Goal: Transaction & Acquisition: Purchase product/service

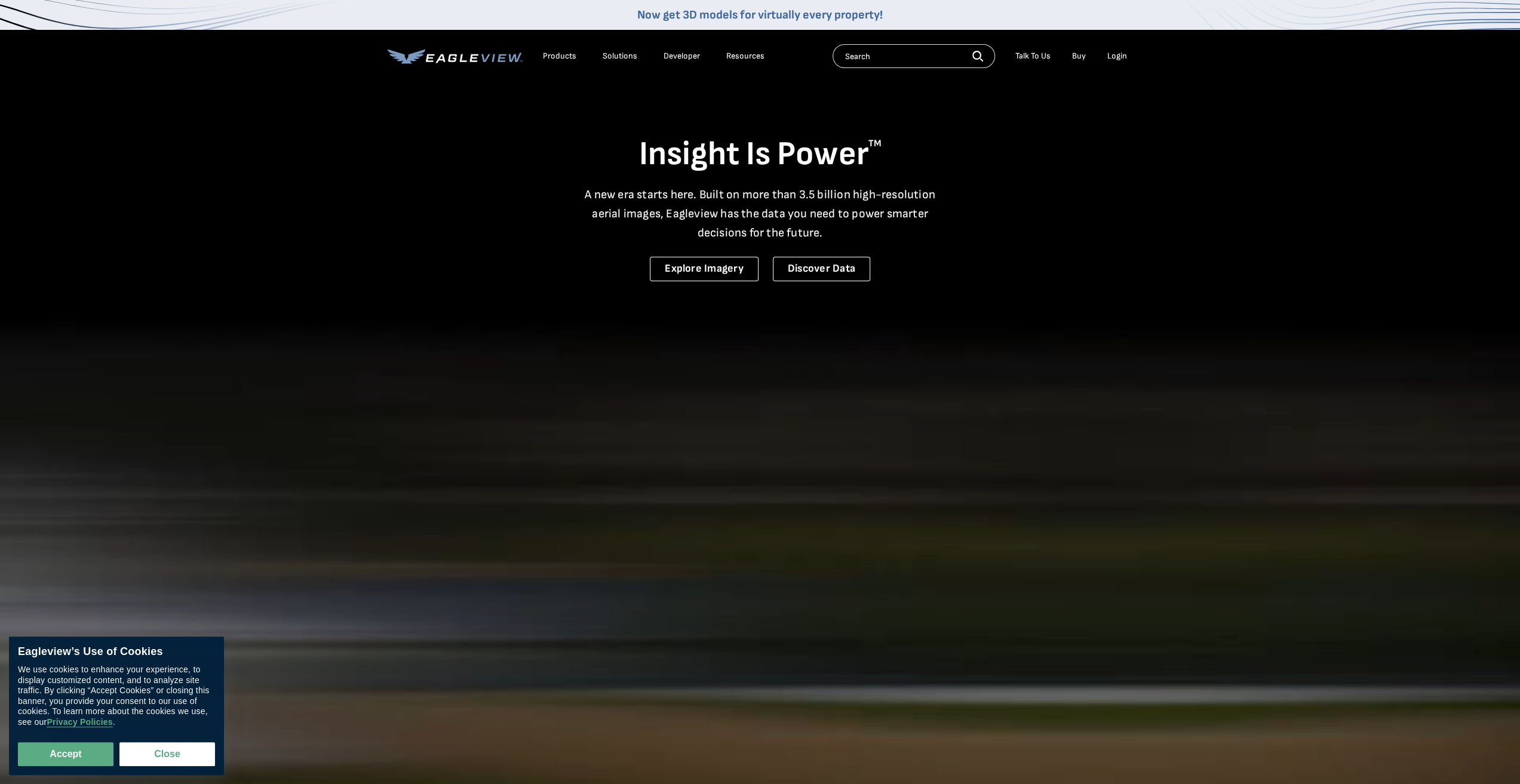
click at [1117, 62] on li "Login" at bounding box center [1117, 56] width 32 height 18
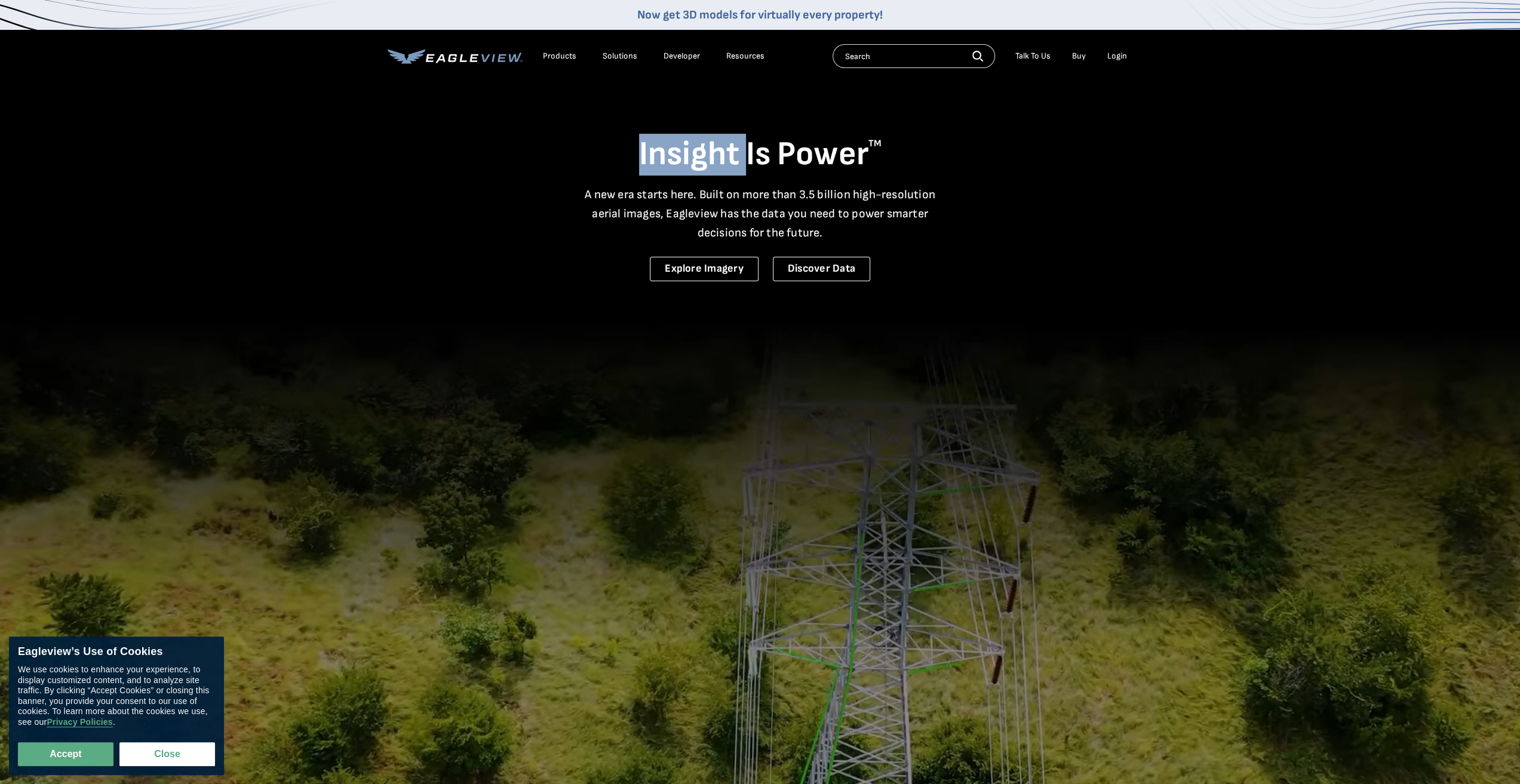
click at [1117, 62] on li "Login" at bounding box center [1117, 56] width 32 height 18
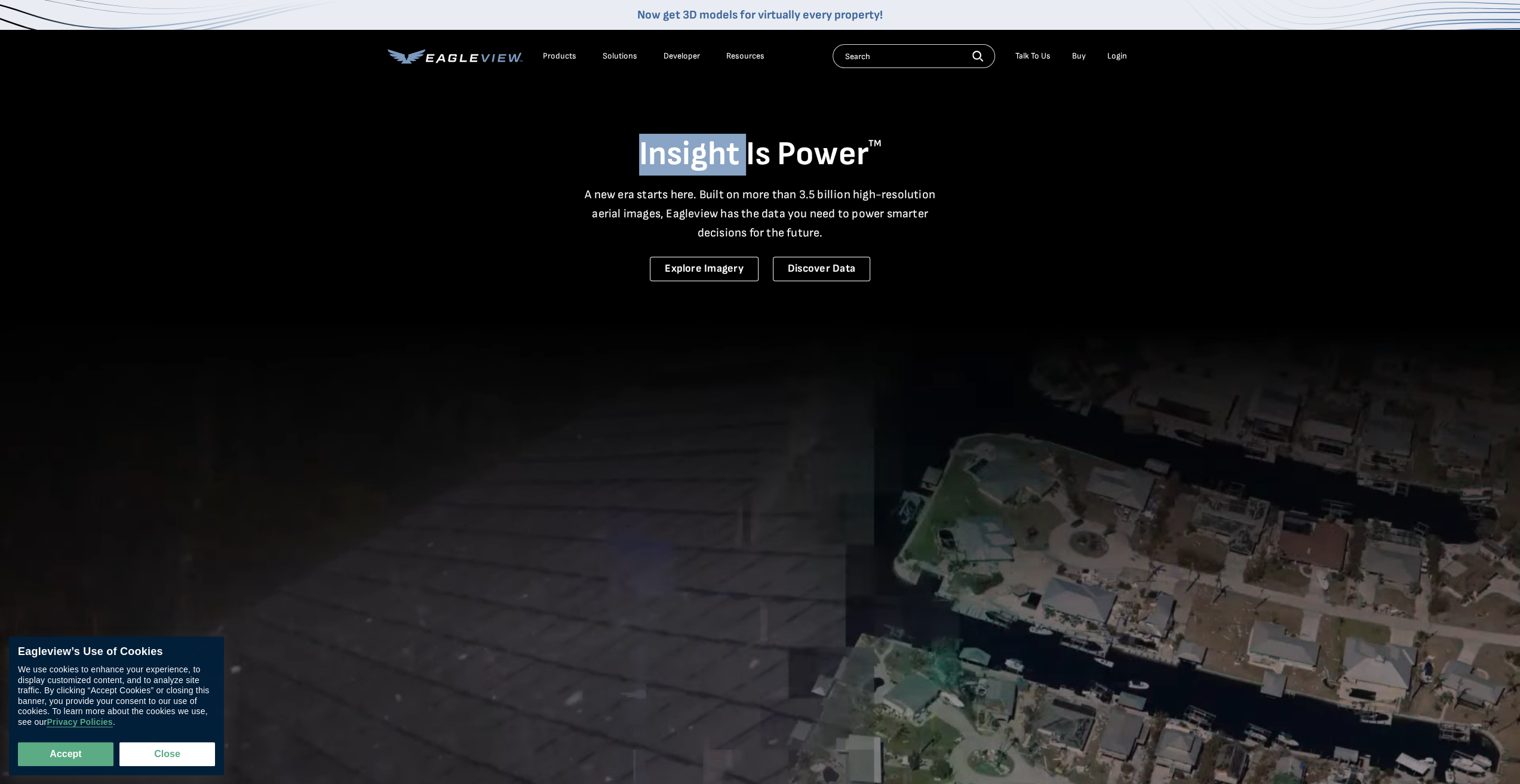
click at [1118, 54] on div "Login" at bounding box center [1117, 56] width 20 height 11
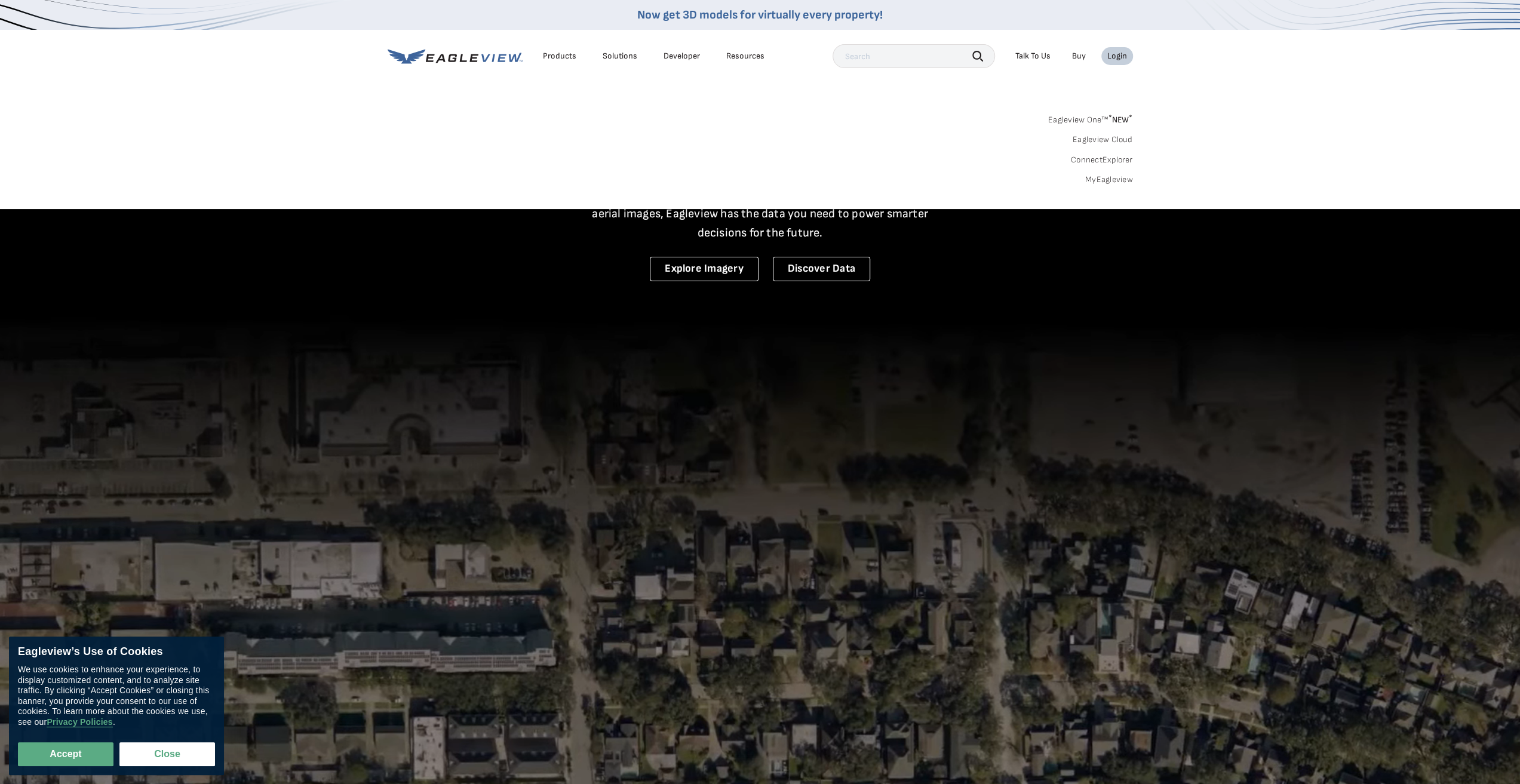
click at [1118, 56] on div "Login" at bounding box center [1117, 56] width 20 height 11
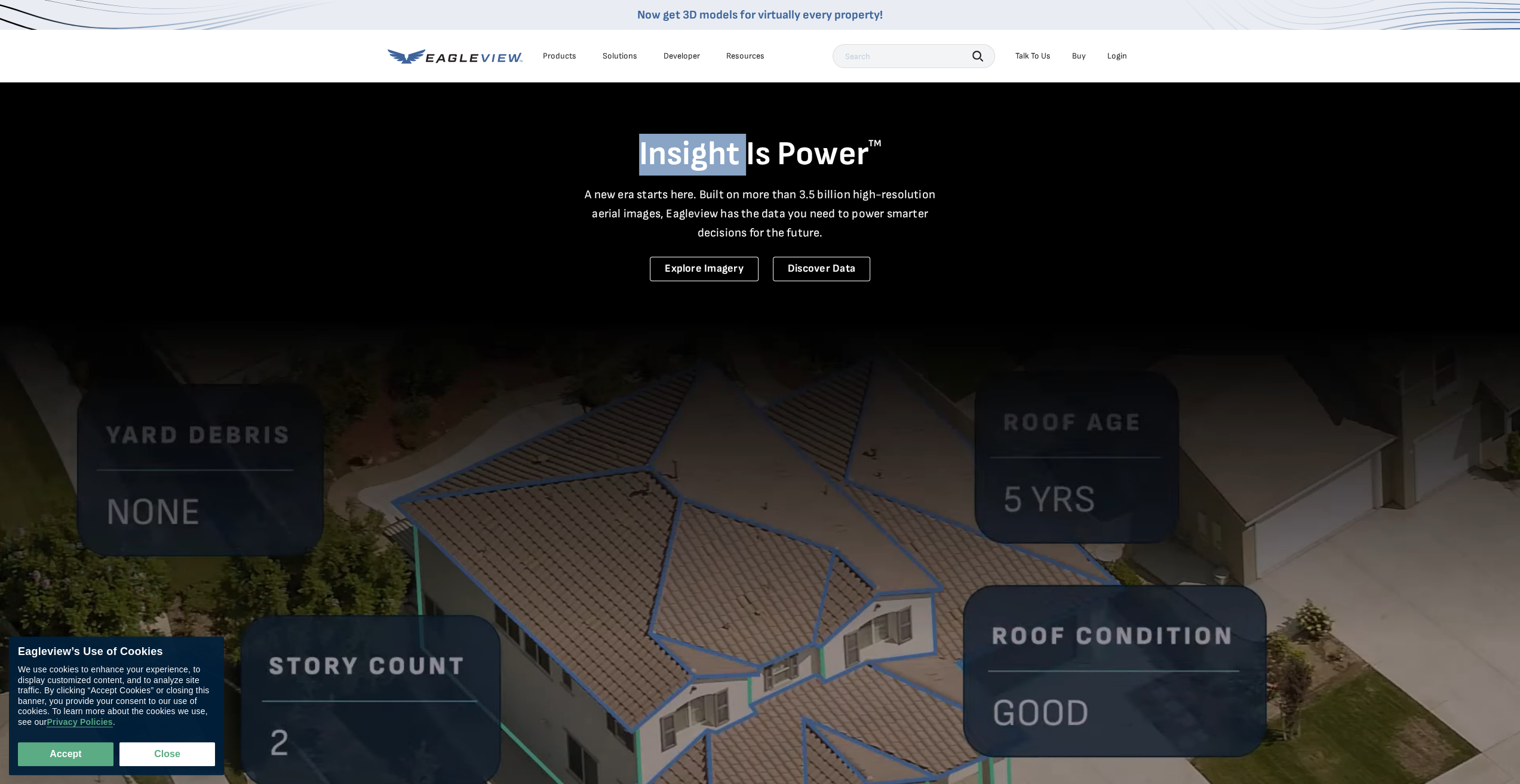
click at [1118, 56] on div "Login" at bounding box center [1117, 56] width 20 height 11
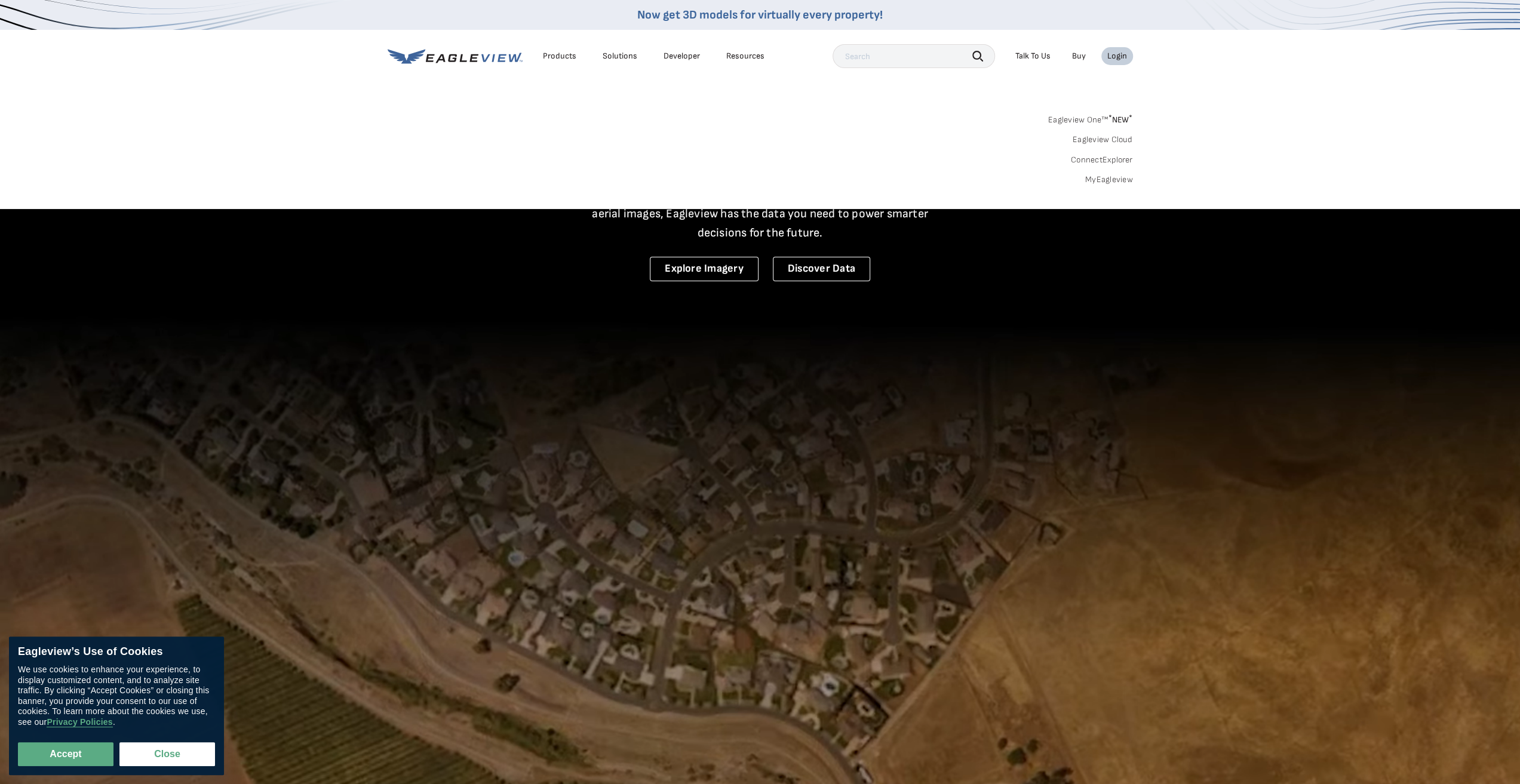
click at [1076, 122] on link "Eagleview One™ * NEW *" at bounding box center [1091, 117] width 85 height 13
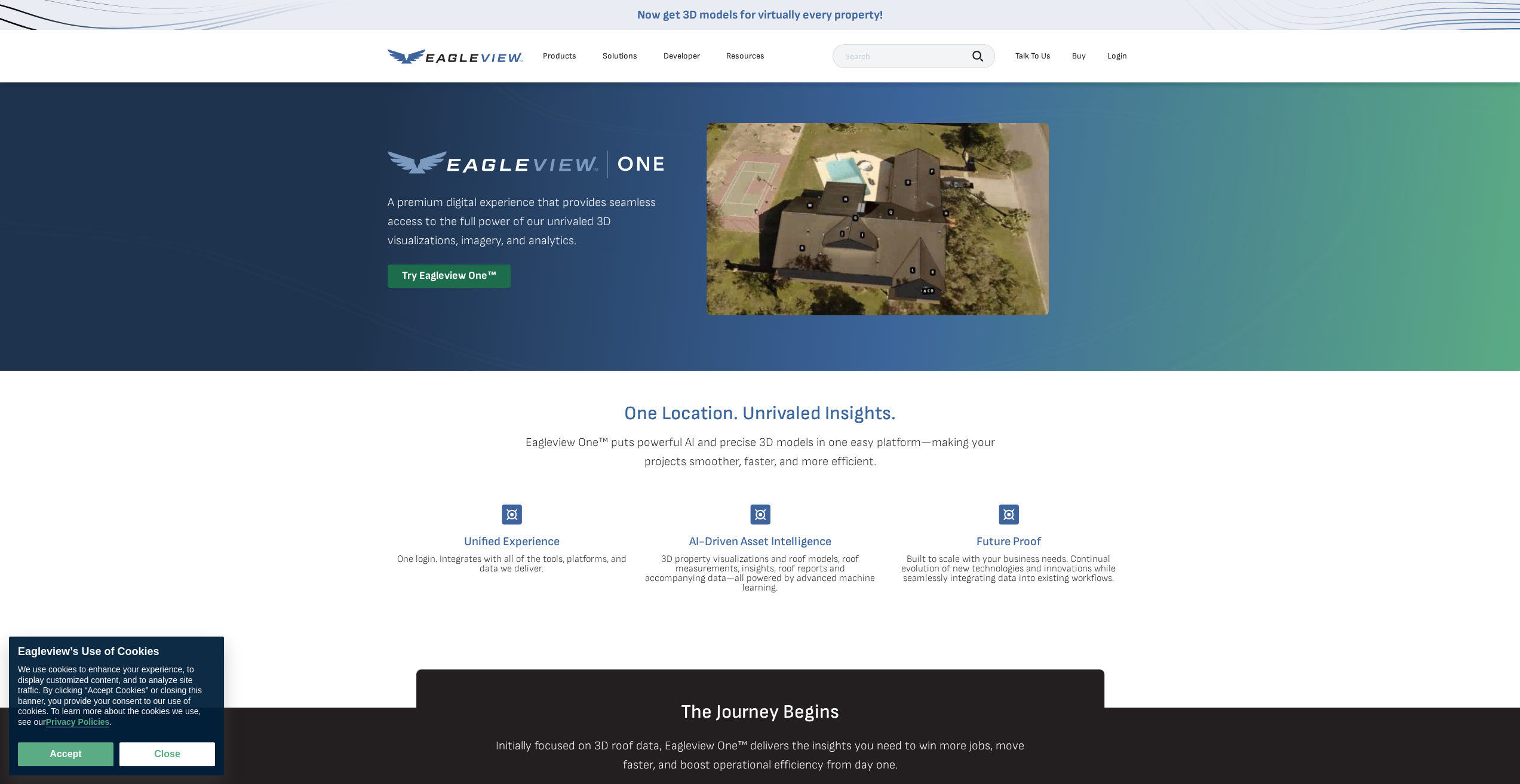
click at [1124, 57] on div "Login" at bounding box center [1117, 56] width 20 height 11
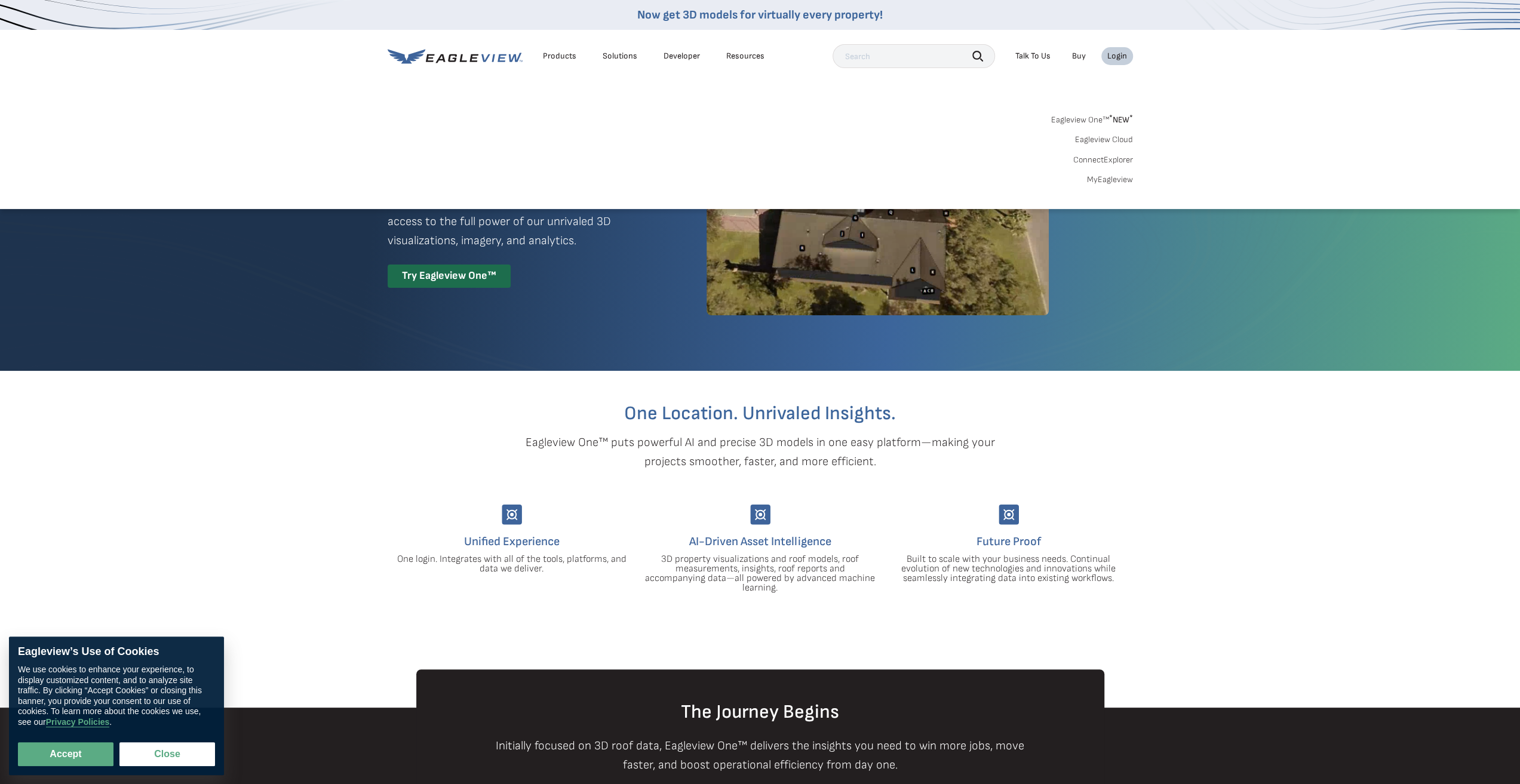
click at [1117, 182] on link "MyEagleview" at bounding box center [1110, 180] width 46 height 11
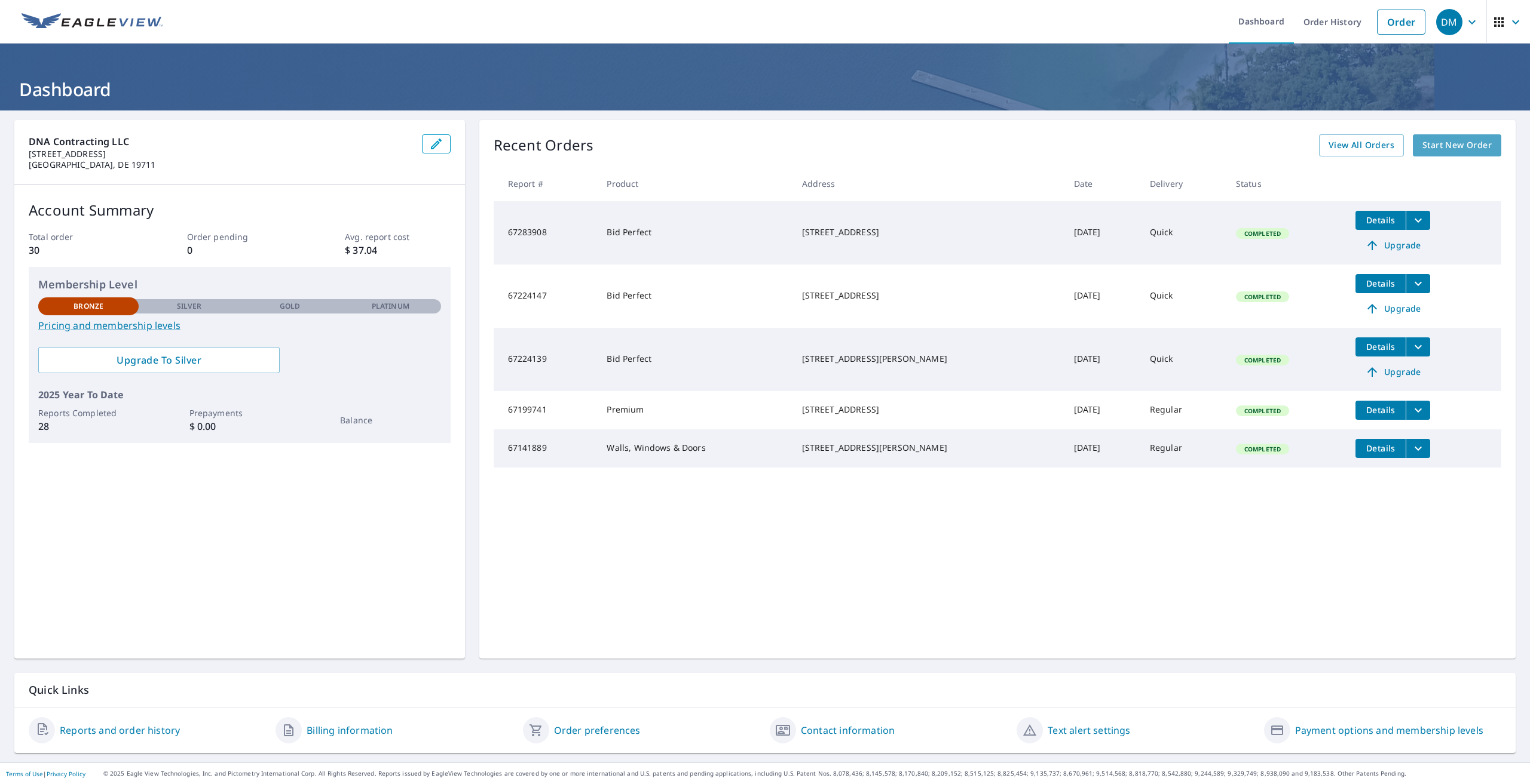
click at [1466, 153] on link "Start New Order" at bounding box center [1456, 145] width 88 height 22
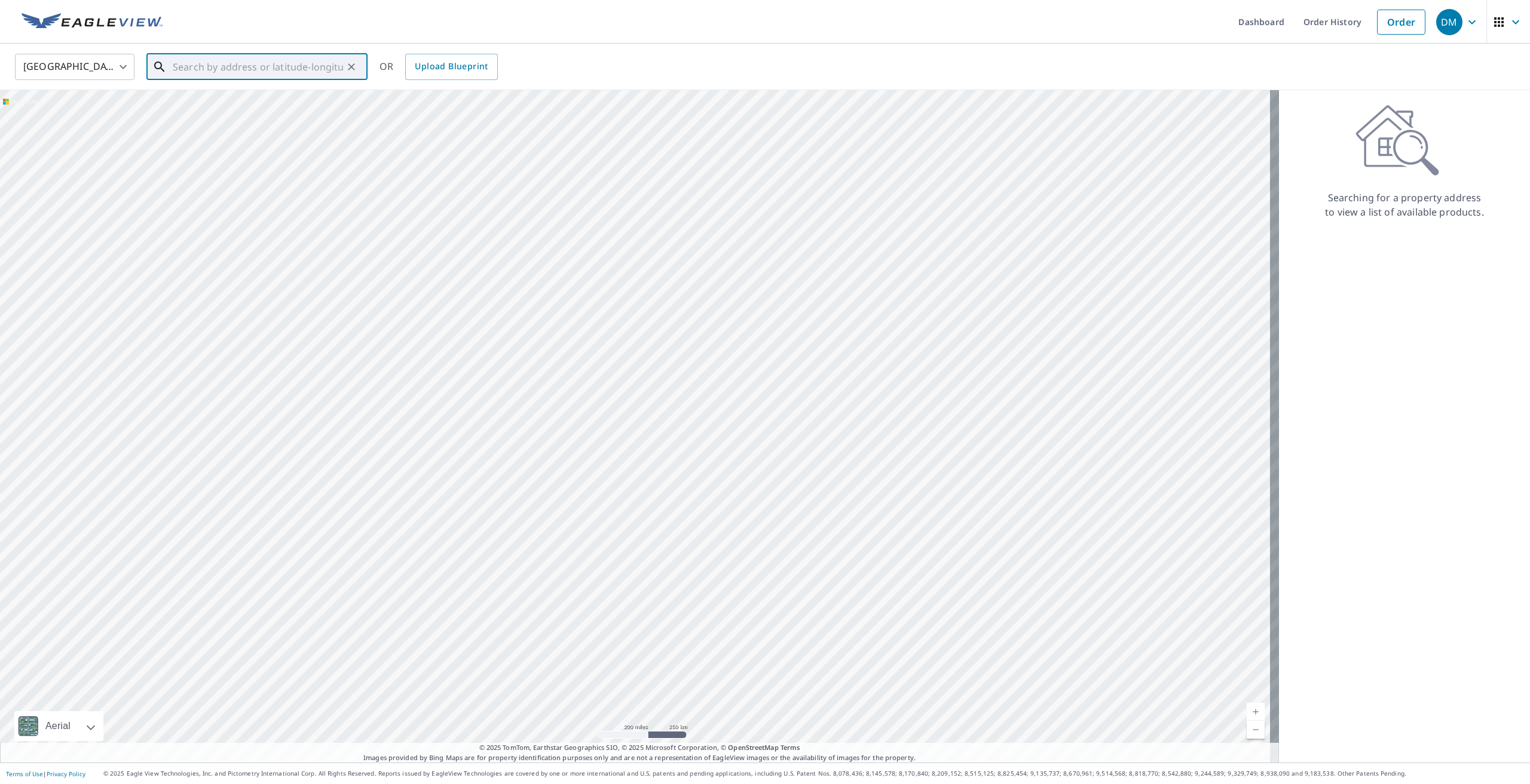
click at [214, 66] on input "text" at bounding box center [257, 66] width 170 height 33
paste input "112 West Seneca Drive, Newark, DE 19702"
click at [301, 104] on span "112 W SEneca Dr" at bounding box center [264, 101] width 187 height 14
type input "112 W SEneca Dr Newark, DE 19702"
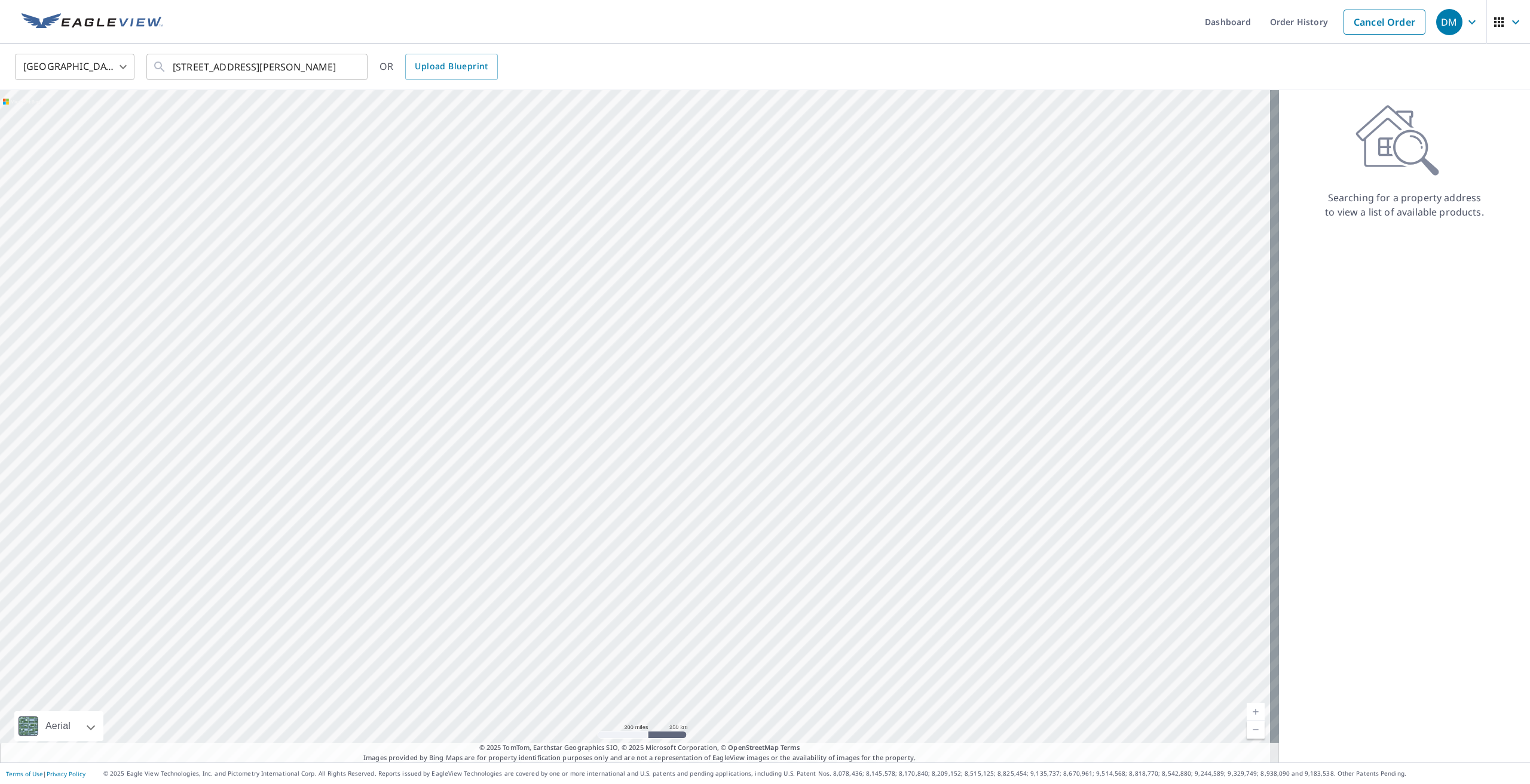
scroll to position [0, 0]
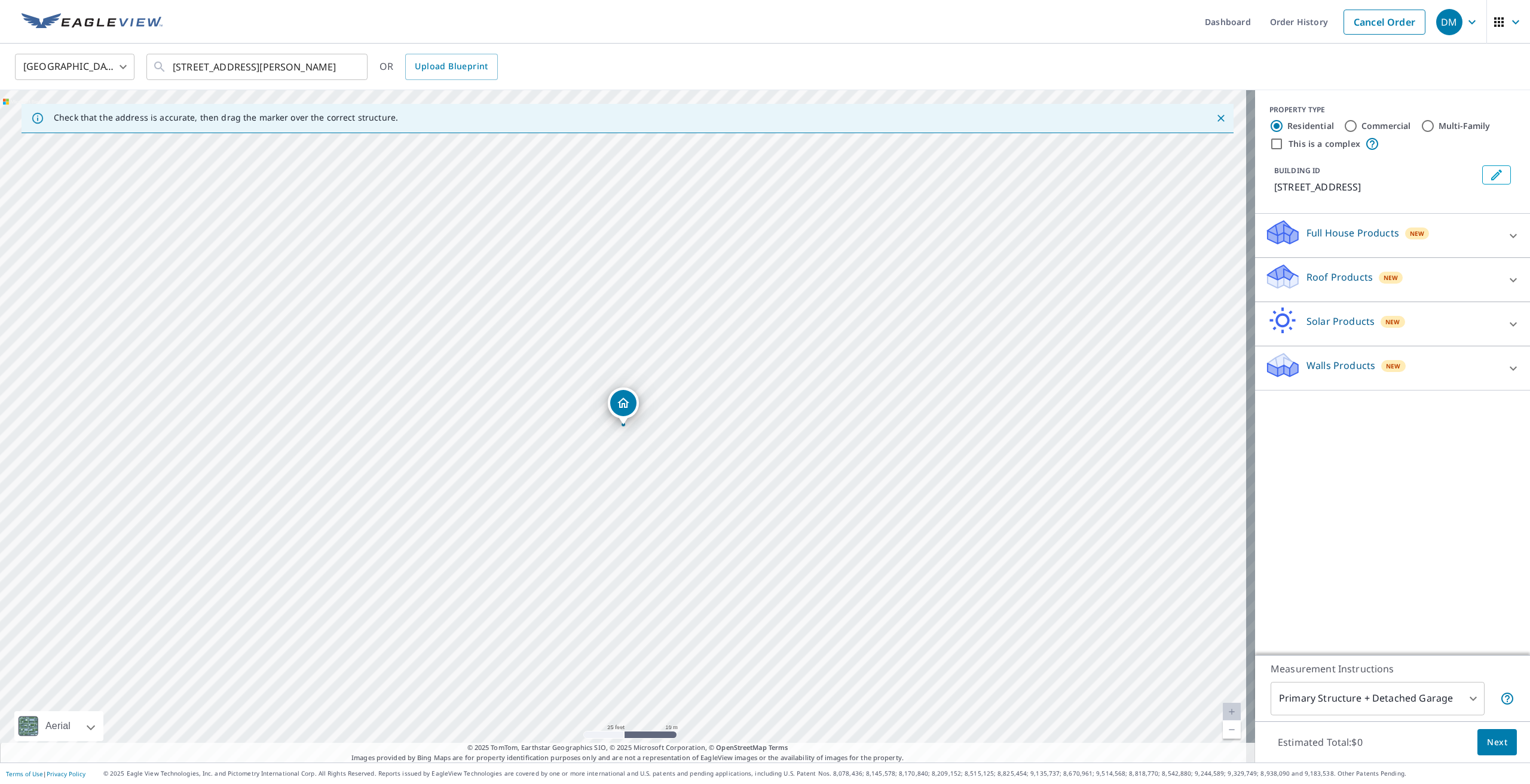
click at [603, 421] on div "112 W Seneca Dr Newark, DE 19702" at bounding box center [627, 426] width 1255 height 672
click at [1346, 247] on div "Full House Products New" at bounding box center [1381, 235] width 234 height 34
click at [1331, 402] on p "Walls Products" at bounding box center [1340, 399] width 69 height 14
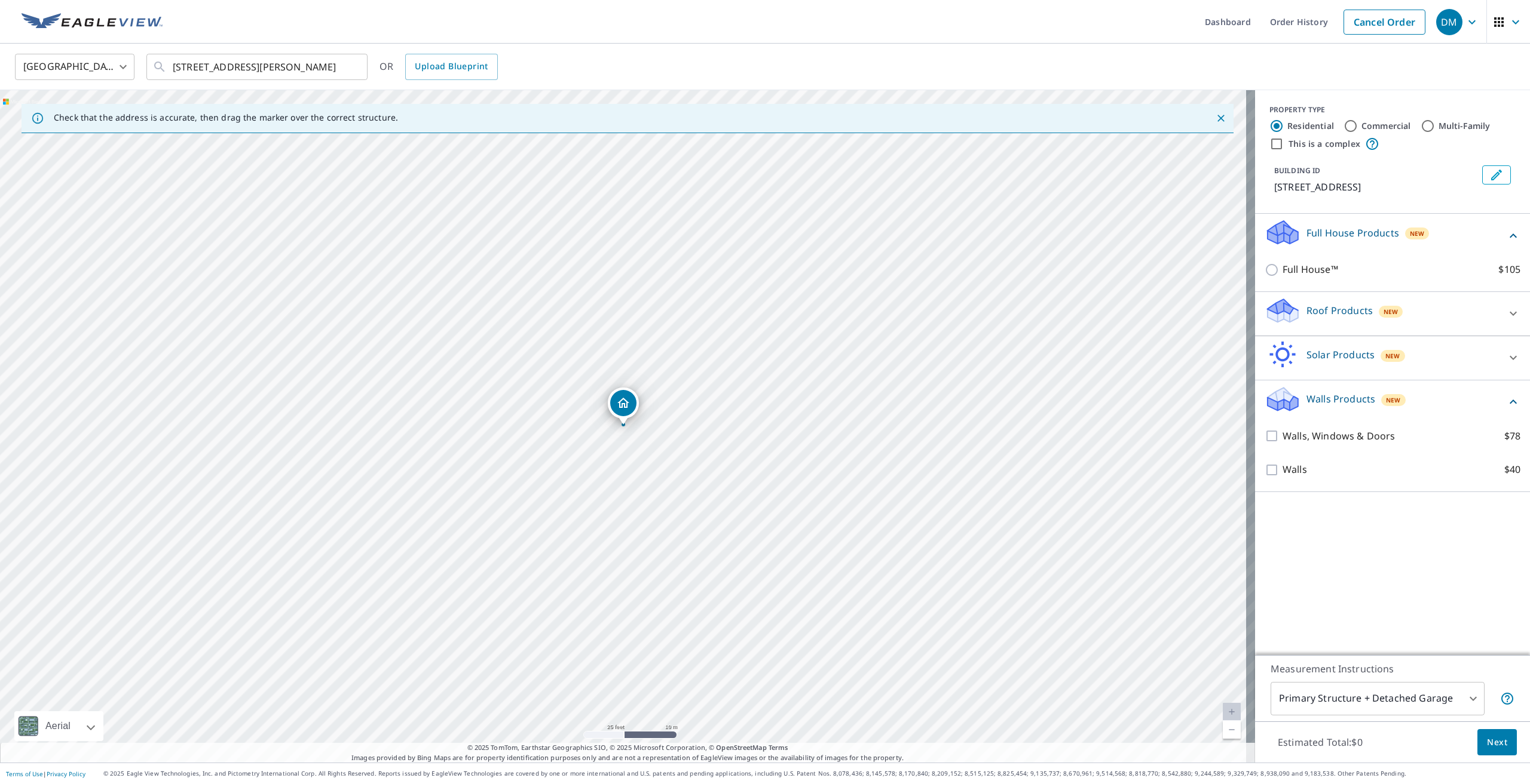
click at [1321, 399] on p "Walls Products" at bounding box center [1340, 399] width 69 height 14
drag, startPoint x: 1321, startPoint y: 399, endPoint x: 1311, endPoint y: 402, distance: 10.4
click at [1321, 399] on p "Walls Products" at bounding box center [1340, 399] width 69 height 14
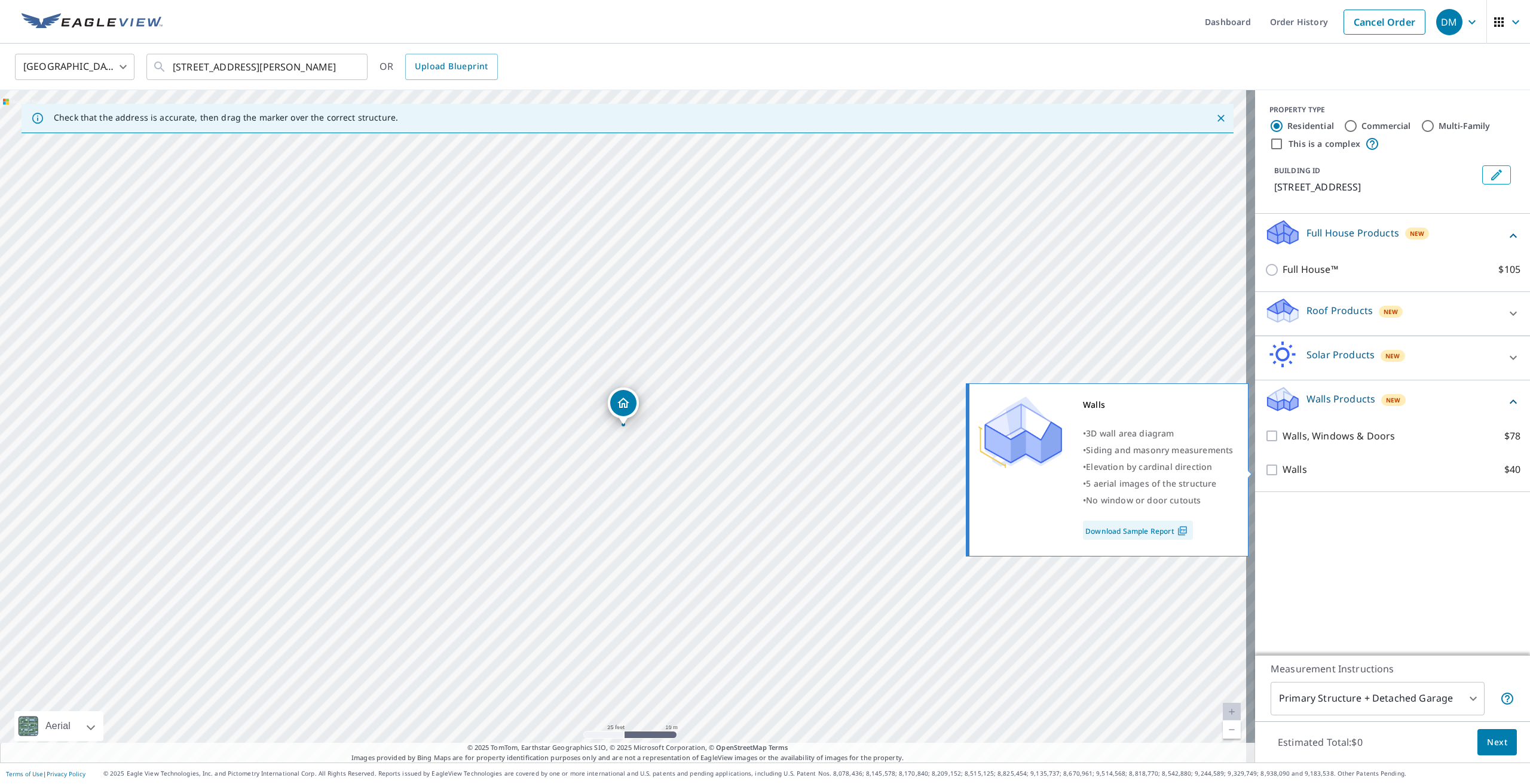
click at [1273, 474] on input "Walls $40" at bounding box center [1273, 470] width 18 height 14
checkbox input "true"
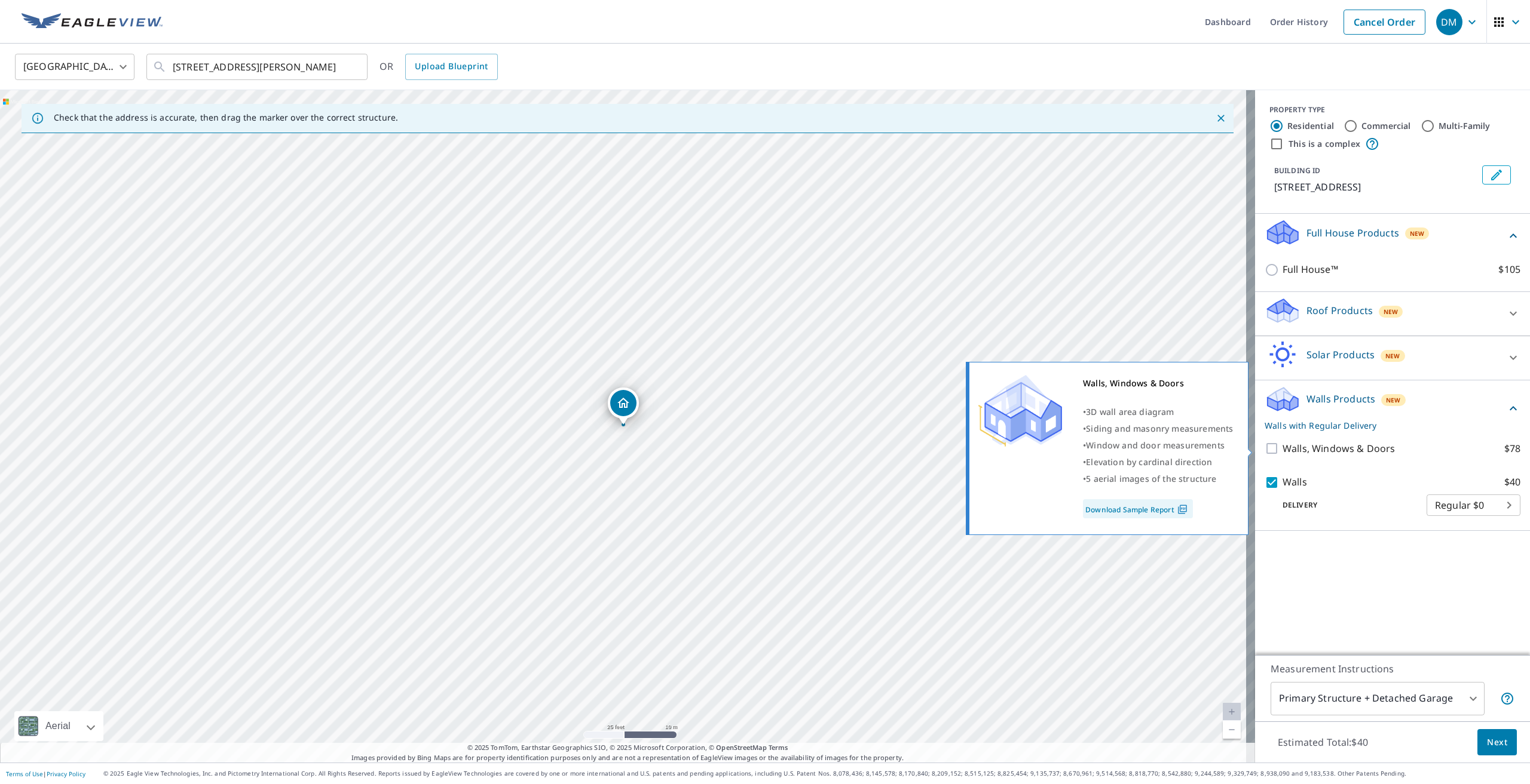
click at [1271, 447] on input "Walls, Windows & Doors $78" at bounding box center [1273, 448] width 18 height 14
checkbox input "true"
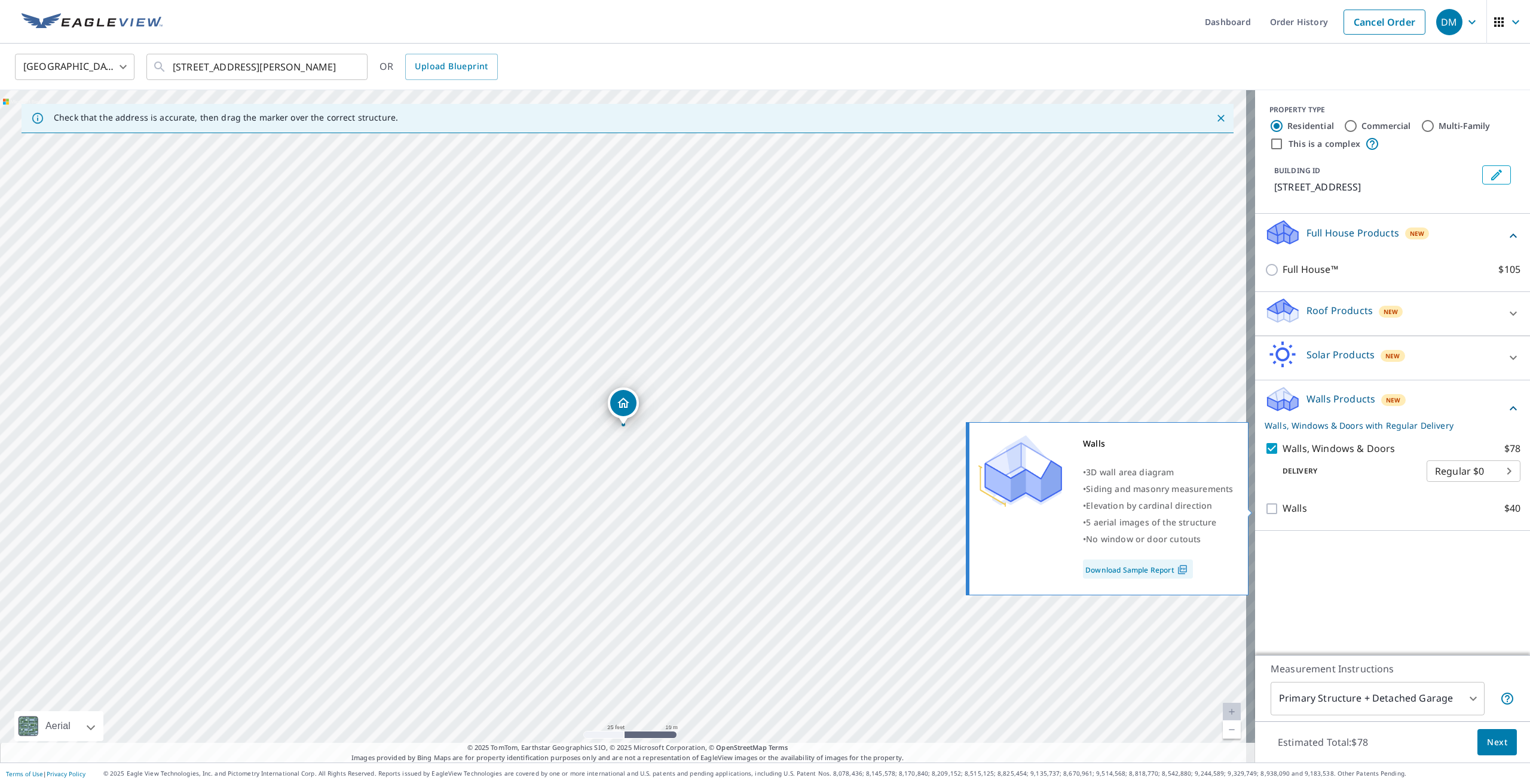
click at [1265, 508] on input "Walls $40" at bounding box center [1273, 509] width 18 height 14
checkbox input "true"
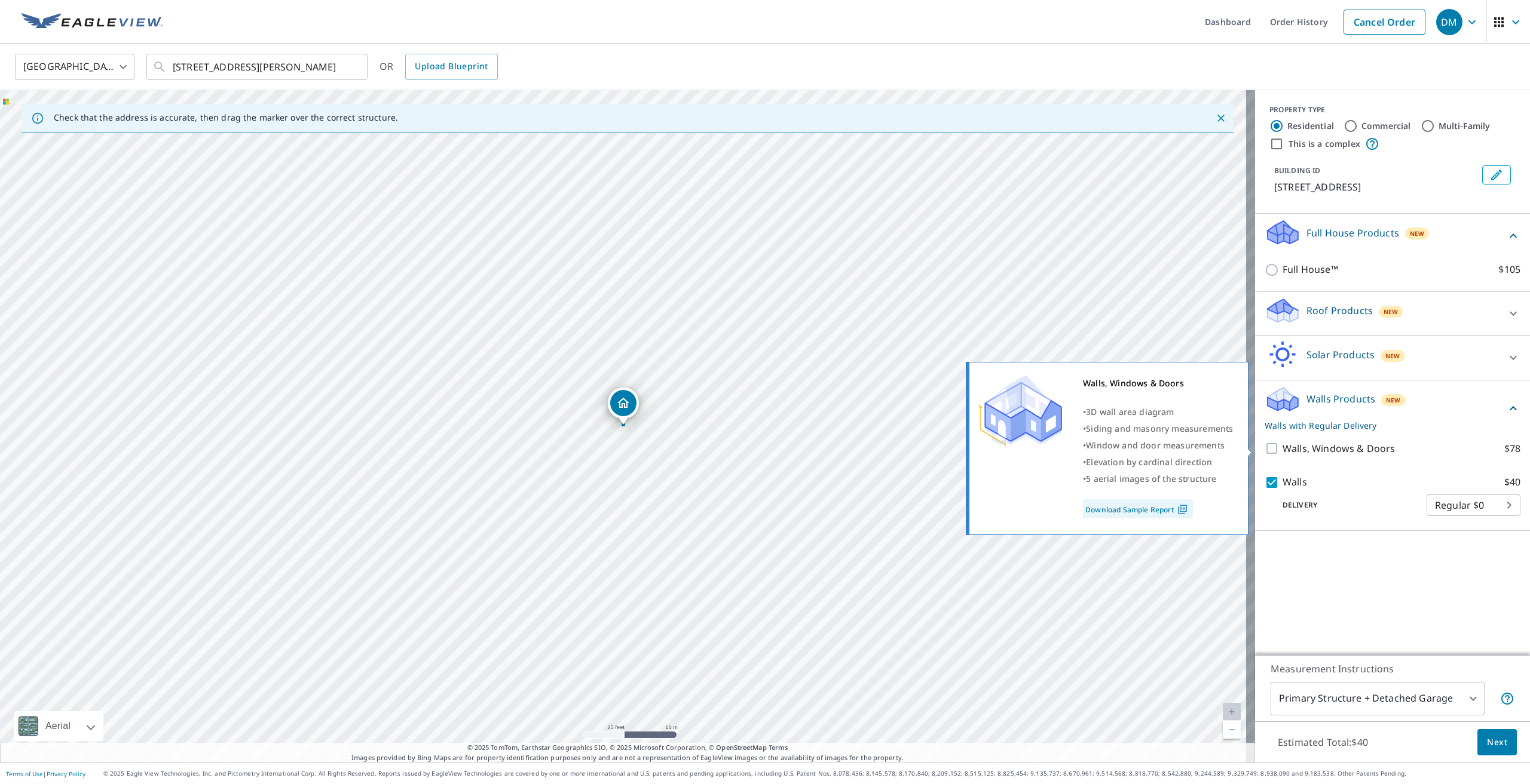
click at [1284, 450] on p "Walls, Windows & Doors" at bounding box center [1338, 448] width 112 height 15
click at [1282, 450] on input "Walls, Windows & Doors $78" at bounding box center [1273, 448] width 18 height 14
checkbox input "true"
checkbox input "false"
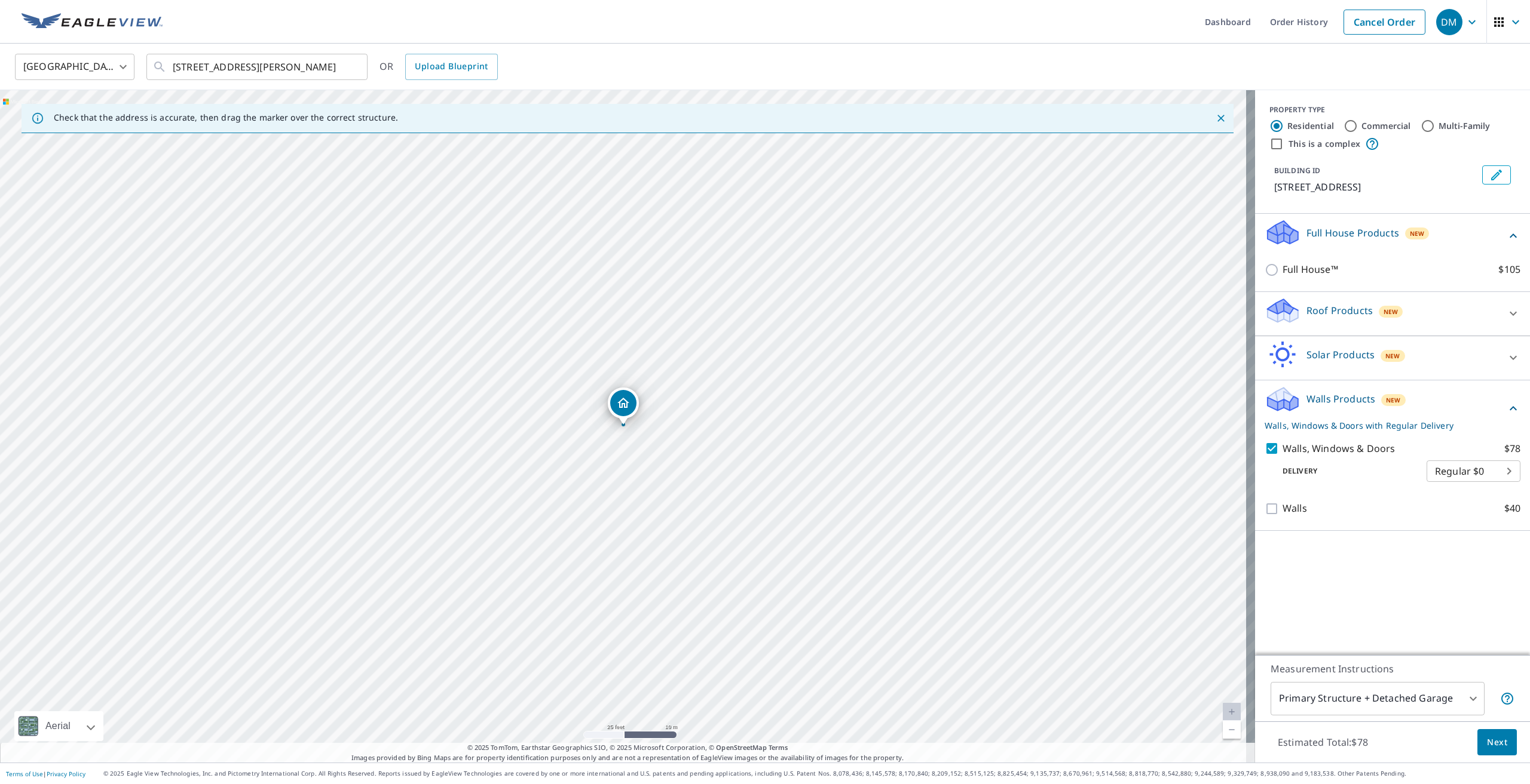
click at [1490, 730] on button "Next" at bounding box center [1497, 743] width 40 height 27
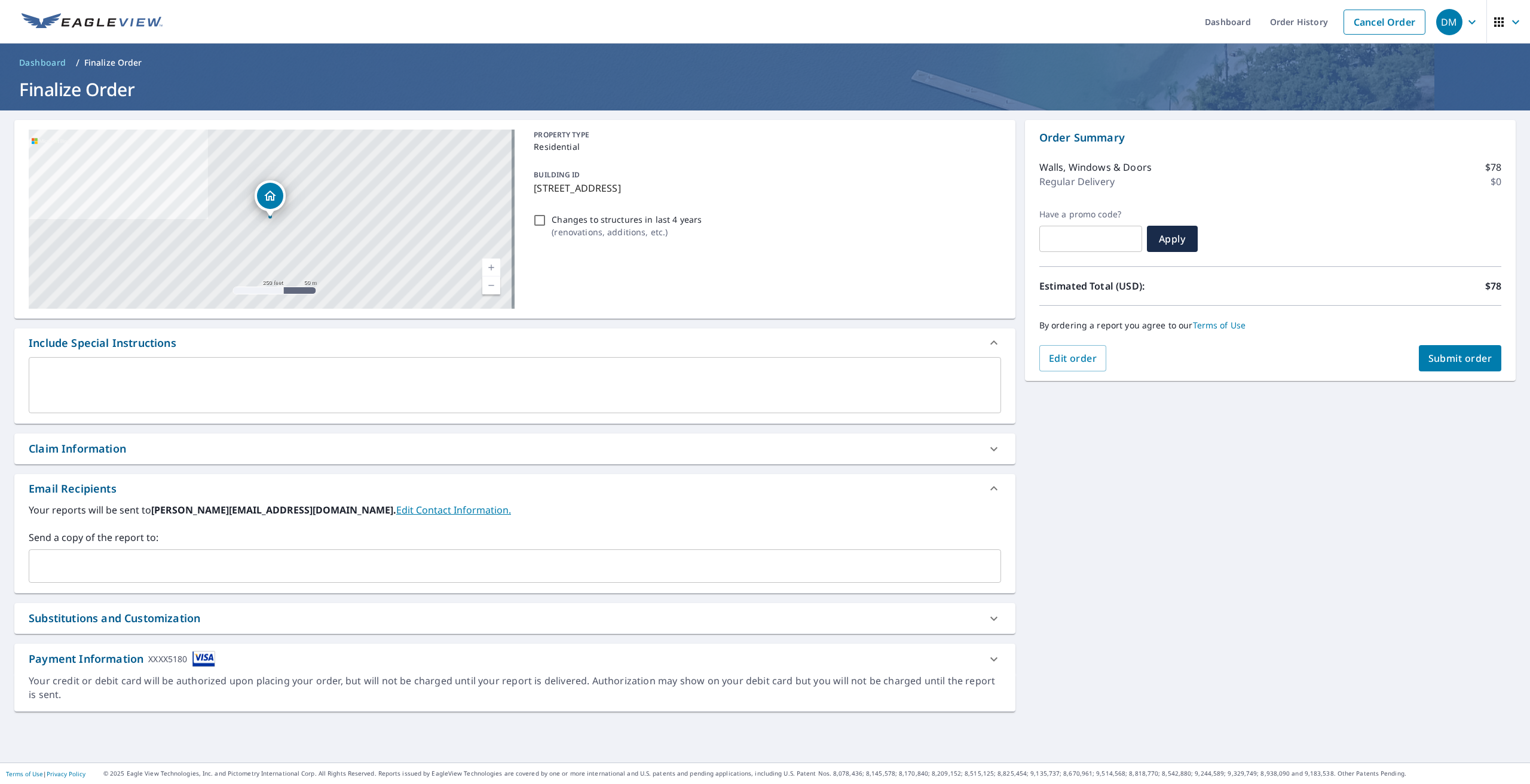
click at [1430, 358] on span "Submit order" at bounding box center [1460, 358] width 64 height 13
